Goal: Task Accomplishment & Management: Use online tool/utility

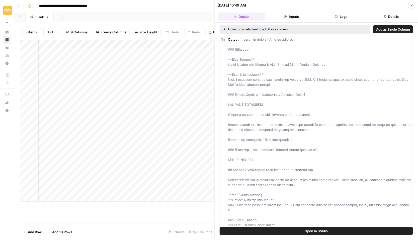
scroll to position [0, 73]
click at [141, 51] on div "Add Column" at bounding box center [117, 121] width 194 height 162
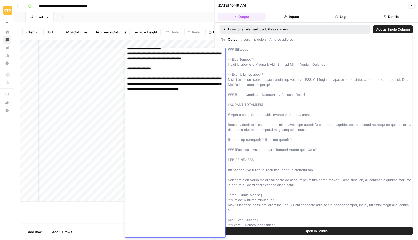
drag, startPoint x: 127, startPoint y: 54, endPoint x: 198, endPoint y: 63, distance: 72.3
click at [111, 183] on div "Add Column" at bounding box center [117, 121] width 194 height 162
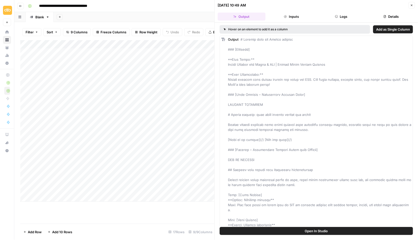
scroll to position [0, 0]
click at [120, 87] on div "Add Column" at bounding box center [117, 121] width 194 height 162
click at [149, 84] on div "Add Column" at bounding box center [117, 121] width 194 height 162
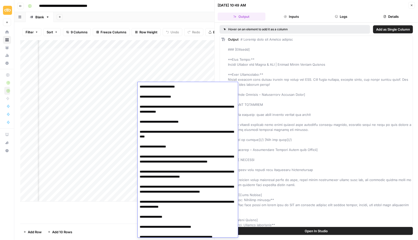
scroll to position [530, 0]
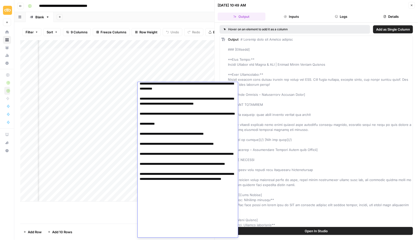
drag, startPoint x: 140, startPoint y: 85, endPoint x: 203, endPoint y: 257, distance: 183.0
click at [203, 240] on html "**********" at bounding box center [209, 120] width 418 height 240
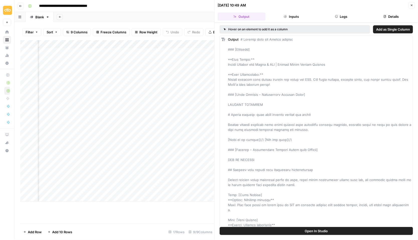
click at [88, 212] on div "Add Column" at bounding box center [117, 132] width 194 height 184
click at [412, 6] on icon "button" at bounding box center [411, 5] width 3 height 3
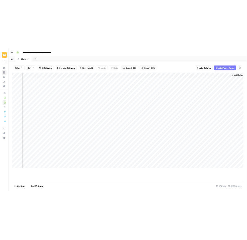
scroll to position [0, 34]
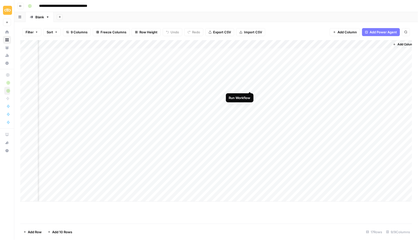
click at [249, 87] on div "Add Column" at bounding box center [216, 121] width 392 height 162
click at [244, 87] on div "Add Column" at bounding box center [216, 121] width 392 height 162
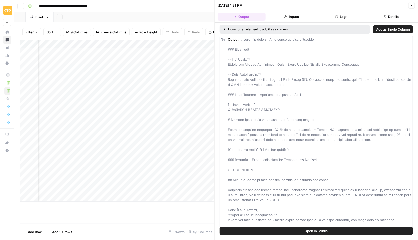
click at [305, 231] on span "Open In Studio" at bounding box center [316, 230] width 23 height 5
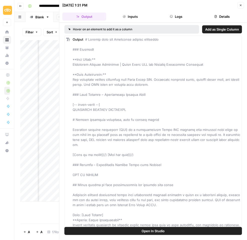
click at [241, 6] on icon "button" at bounding box center [241, 5] width 3 height 3
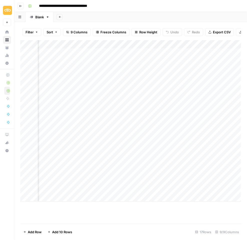
click at [178, 84] on div "Add Column" at bounding box center [130, 121] width 221 height 162
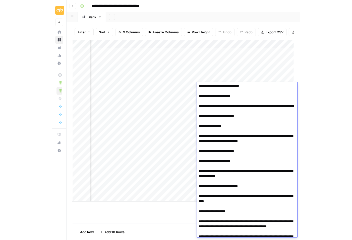
scroll to position [530, 0]
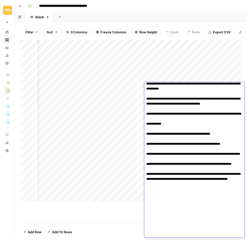
drag, startPoint x: 146, startPoint y: 86, endPoint x: 218, endPoint y: 254, distance: 182.4
click at [218, 240] on html "**********" at bounding box center [123, 120] width 247 height 240
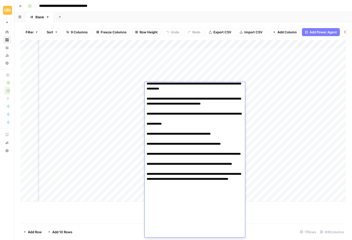
click at [109, 205] on div "Add Column" at bounding box center [182, 132] width 325 height 184
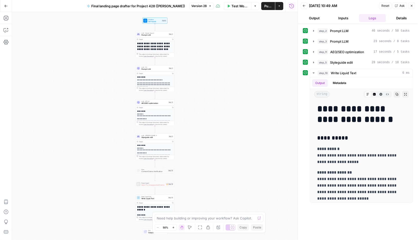
click at [412, 5] on icon "button" at bounding box center [411, 5] width 3 height 3
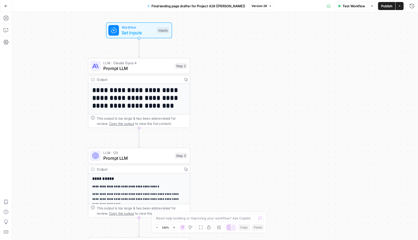
drag, startPoint x: 173, startPoint y: 49, endPoint x: 227, endPoint y: 113, distance: 83.6
click at [227, 113] on div "**********" at bounding box center [215, 126] width 406 height 228
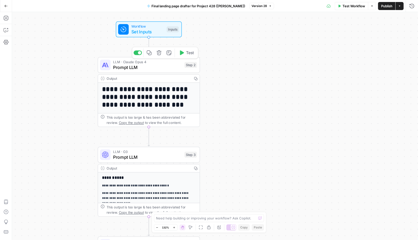
click at [120, 65] on span "Prompt LLM" at bounding box center [147, 67] width 69 height 7
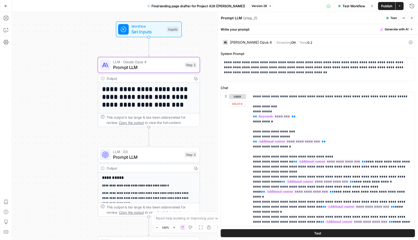
scroll to position [5, 0]
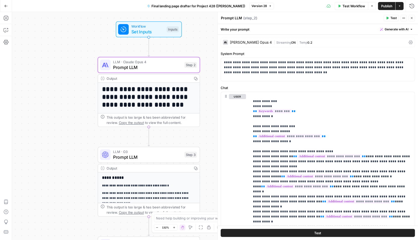
click at [413, 18] on icon "button" at bounding box center [412, 18] width 3 height 3
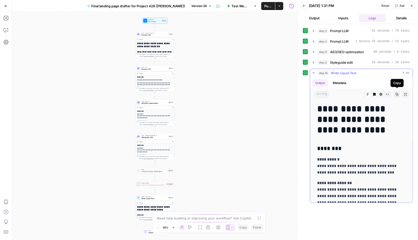
click at [396, 93] on icon "button" at bounding box center [396, 94] width 3 height 3
